Goal: Transaction & Acquisition: Purchase product/service

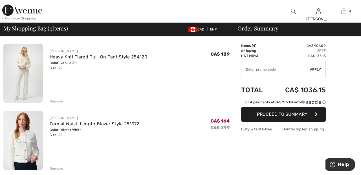
scroll to position [106, 0]
click at [60, 101] on div "Remove" at bounding box center [57, 101] width 14 height 5
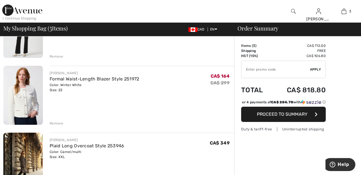
scroll to position [81, 0]
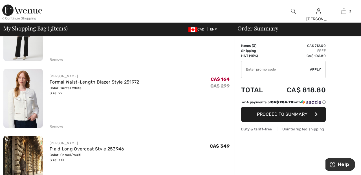
click at [57, 58] on div "Remove" at bounding box center [57, 59] width 14 height 5
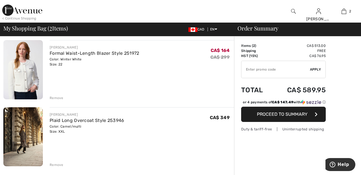
scroll to position [74, 0]
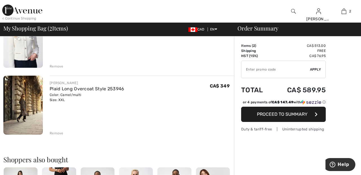
click at [56, 67] on div "Remove" at bounding box center [57, 66] width 14 height 5
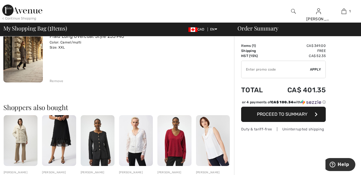
scroll to position [0, 0]
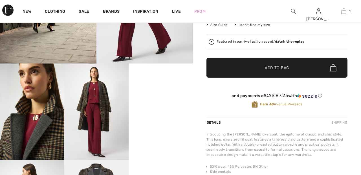
click at [297, 43] on strong "Watch the replay" at bounding box center [290, 42] width 30 height 4
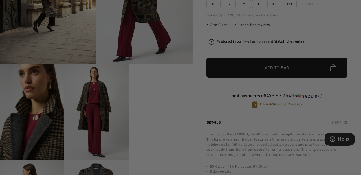
checkbox input "true"
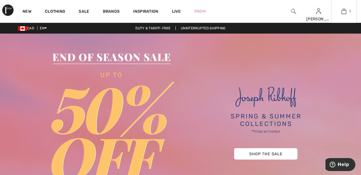
click at [344, 10] on img at bounding box center [344, 11] width 5 height 7
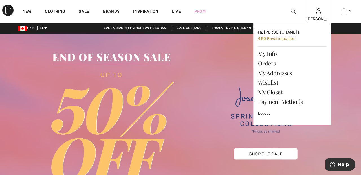
click at [319, 13] on img at bounding box center [318, 11] width 5 height 7
click at [277, 82] on link "Wishlist" at bounding box center [292, 83] width 68 height 10
click at [270, 80] on link "Wishlist" at bounding box center [292, 83] width 68 height 10
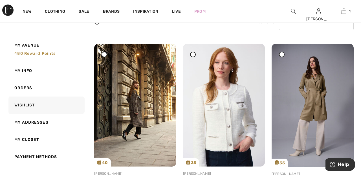
scroll to position [55, 0]
click at [281, 53] on div at bounding box center [282, 55] width 6 height 6
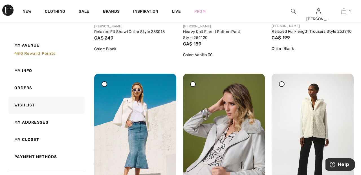
scroll to position [375, 0]
click at [105, 86] on div at bounding box center [105, 84] width 6 height 6
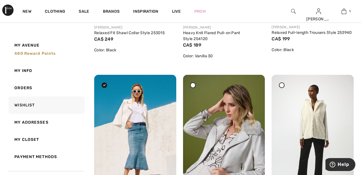
scroll to position [373, 0]
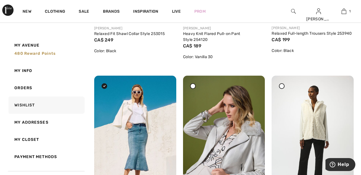
click at [194, 86] on div at bounding box center [193, 86] width 6 height 6
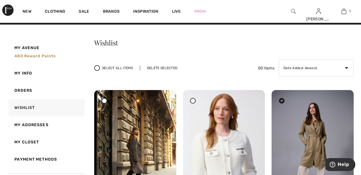
scroll to position [0, 0]
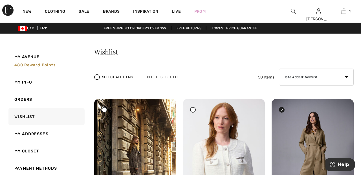
click at [164, 76] on div "Delete Selected" at bounding box center [162, 77] width 45 height 5
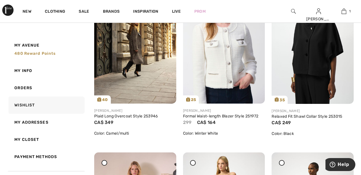
scroll to position [126, 0]
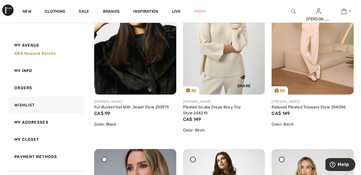
click at [230, 67] on img at bounding box center [224, 32] width 82 height 123
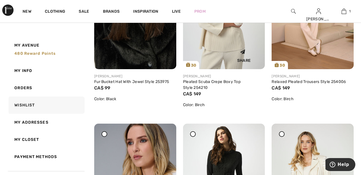
scroll to position [681, 0]
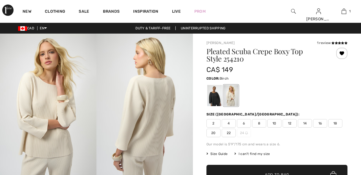
checkbox input "true"
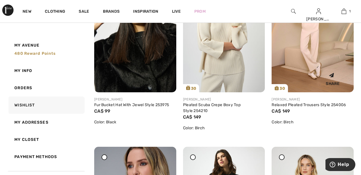
click at [309, 64] on img at bounding box center [313, 30] width 82 height 123
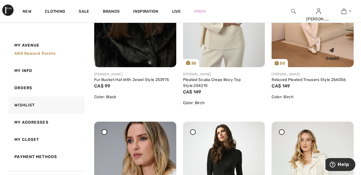
scroll to position [683, 0]
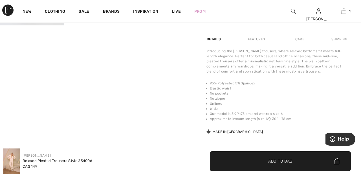
scroll to position [346, 0]
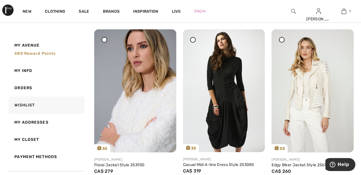
scroll to position [774, 0]
click at [322, 93] on img at bounding box center [313, 90] width 82 height 123
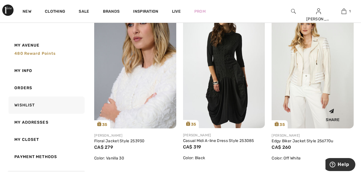
scroll to position [801, 0]
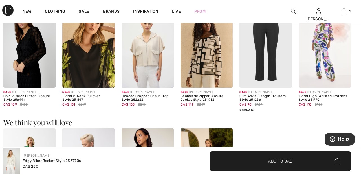
scroll to position [521, 0]
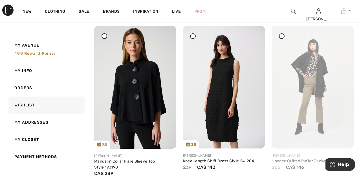
scroll to position [1488, 0]
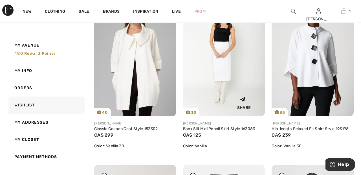
click at [229, 76] on img at bounding box center [224, 54] width 82 height 123
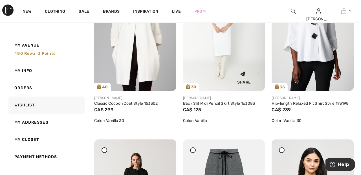
scroll to position [2257, 0]
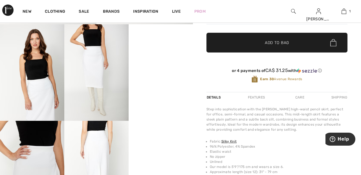
scroll to position [152, 0]
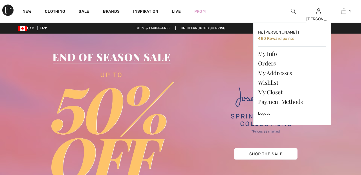
click at [319, 14] on img at bounding box center [318, 11] width 5 height 7
click at [273, 82] on link "Wishlist" at bounding box center [292, 83] width 68 height 10
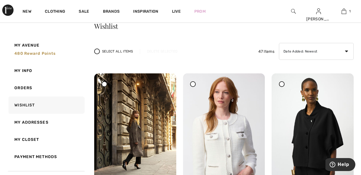
scroll to position [25, 0]
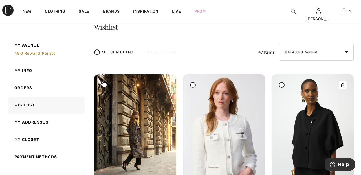
click at [286, 84] on img at bounding box center [313, 135] width 82 height 123
click at [282, 88] on span at bounding box center [281, 84] width 7 height 7
click at [166, 54] on div "Delete Selected" at bounding box center [162, 52] width 45 height 5
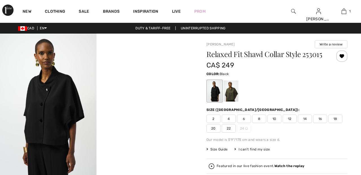
click at [342, 55] on div at bounding box center [341, 56] width 11 height 11
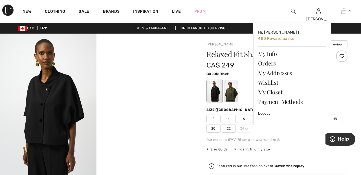
click at [318, 15] on img at bounding box center [318, 11] width 5 height 7
click at [273, 81] on link "Wishlist" at bounding box center [292, 83] width 68 height 10
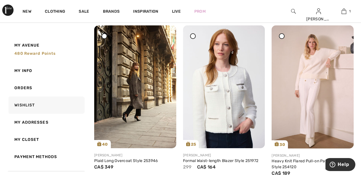
scroll to position [75, 0]
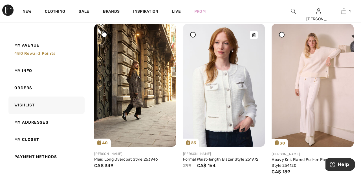
click at [229, 102] on img at bounding box center [224, 85] width 82 height 123
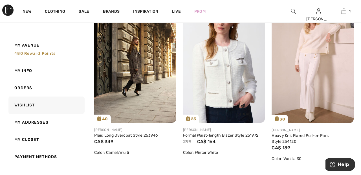
scroll to position [102, 0]
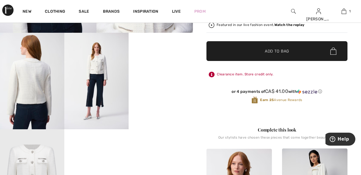
click at [278, 51] on span "Add to Bag" at bounding box center [277, 51] width 24 height 6
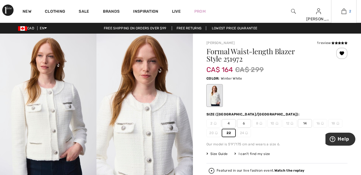
click at [343, 12] on img at bounding box center [344, 11] width 5 height 7
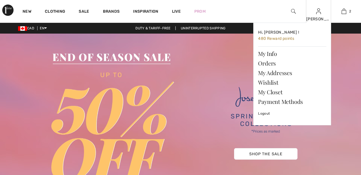
click at [318, 13] on img at bounding box center [318, 11] width 5 height 7
click at [276, 83] on link "Wishlist" at bounding box center [292, 83] width 68 height 10
